Goal: Find specific page/section: Find specific page/section

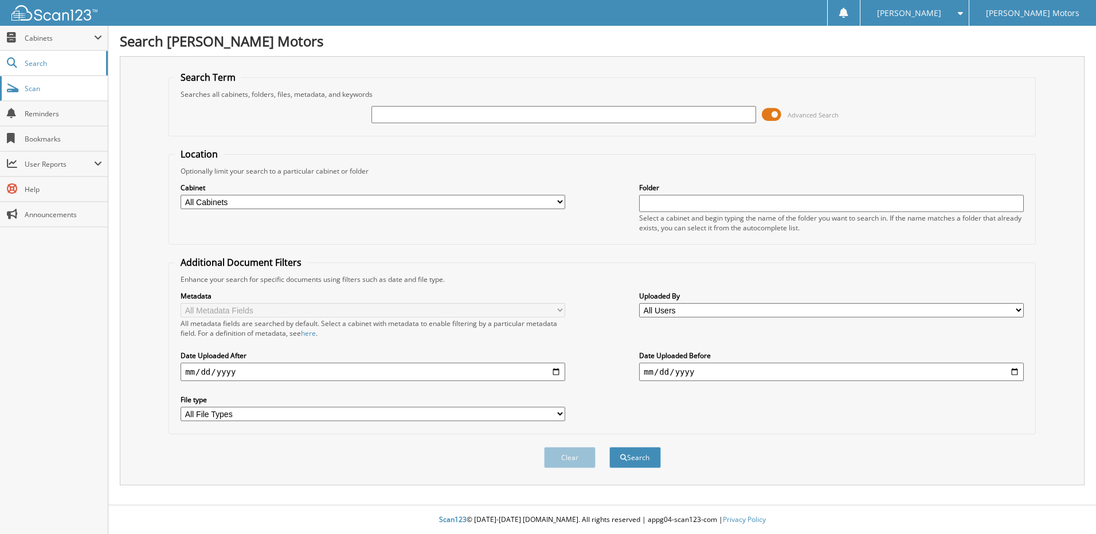
click at [24, 90] on link "Scan" at bounding box center [54, 88] width 108 height 25
click at [397, 116] on input "text" at bounding box center [563, 114] width 385 height 17
type input "A5614A"
click at [609, 447] on button "Search" at bounding box center [635, 457] width 52 height 21
